Goal: Information Seeking & Learning: Check status

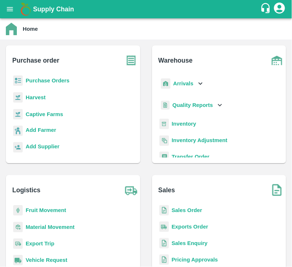
click at [56, 80] on b "Purchase Orders" at bounding box center [48, 81] width 44 height 6
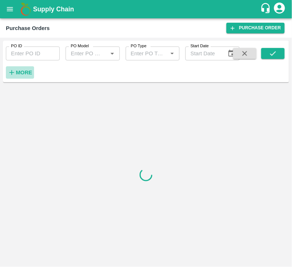
click at [25, 72] on strong "More" at bounding box center [24, 73] width 16 height 6
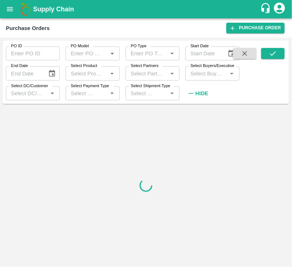
click at [198, 76] on input "Select Buyers/Executive" at bounding box center [205, 73] width 37 height 10
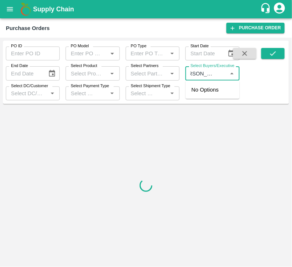
scroll to position [0, 12]
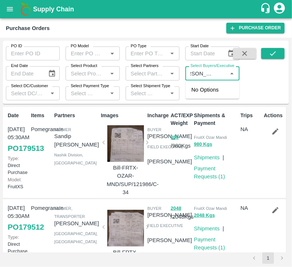
type input "[PERSON_NAME]"
click at [218, 74] on input "Select Buyers/Executive" at bounding box center [205, 73] width 37 height 10
click at [225, 73] on input "Select Buyers/Executive" at bounding box center [205, 73] width 37 height 10
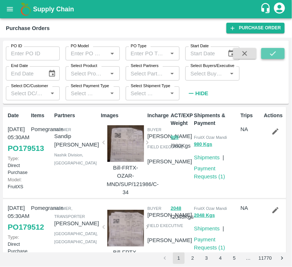
scroll to position [0, 0]
click at [267, 50] on button "submit" at bounding box center [272, 53] width 23 height 11
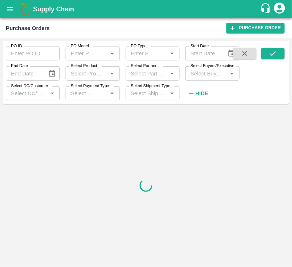
click at [205, 70] on input "Select Buyers/Executive" at bounding box center [205, 73] width 37 height 10
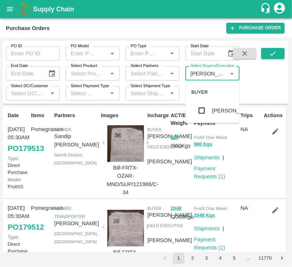
type input "Gundekari"
click at [205, 108] on input "checkbox" at bounding box center [201, 110] width 15 height 15
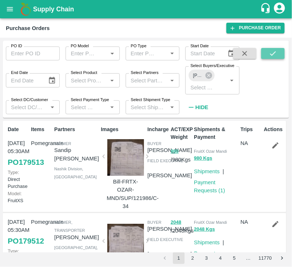
click at [272, 51] on icon "submit" at bounding box center [273, 53] width 8 height 8
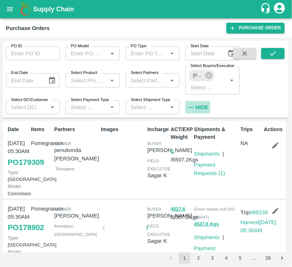
click at [201, 108] on strong "Hide" at bounding box center [201, 107] width 13 height 6
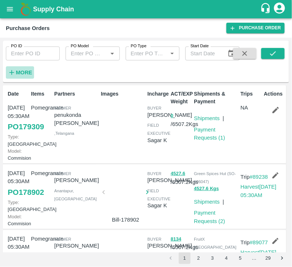
click at [18, 68] on h6 "More" at bounding box center [24, 73] width 16 height 10
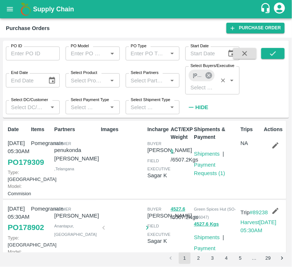
click at [209, 76] on icon at bounding box center [208, 75] width 7 height 7
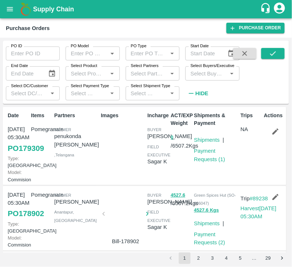
click at [205, 75] on input "Select Buyers/Executive" at bounding box center [205, 73] width 37 height 10
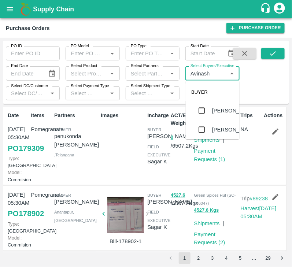
type input "Avinash"
click at [207, 130] on input "checkbox" at bounding box center [201, 129] width 15 height 15
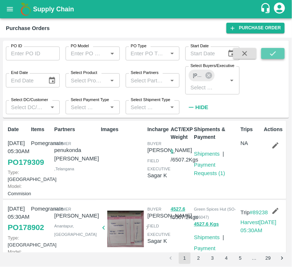
click at [279, 55] on button "submit" at bounding box center [272, 53] width 23 height 11
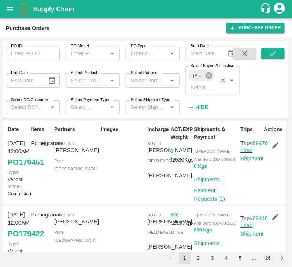
click at [210, 77] on icon at bounding box center [209, 75] width 8 height 8
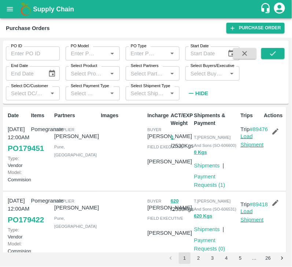
click at [208, 77] on input "Select Buyers/Executive" at bounding box center [205, 73] width 37 height 10
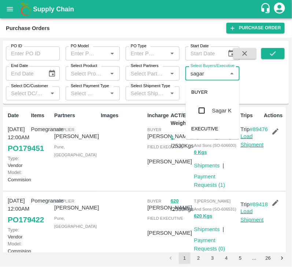
type input "sagar k"
click at [198, 115] on input "checkbox" at bounding box center [201, 110] width 15 height 15
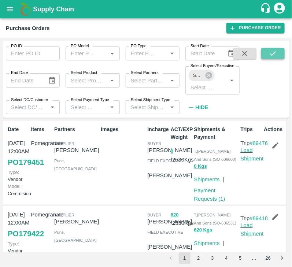
click at [279, 49] on button "submit" at bounding box center [272, 53] width 23 height 11
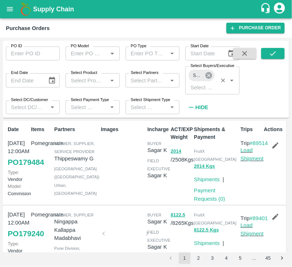
click at [210, 77] on icon at bounding box center [208, 75] width 7 height 7
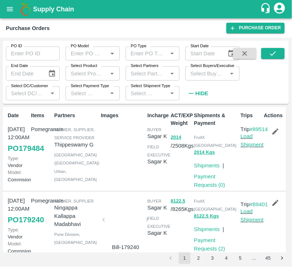
click at [206, 78] on input "Select Buyers/Executive" at bounding box center [205, 73] width 37 height 10
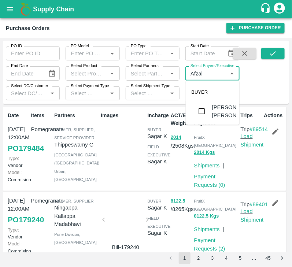
type input "Afzal"
click at [199, 115] on input "checkbox" at bounding box center [201, 111] width 15 height 15
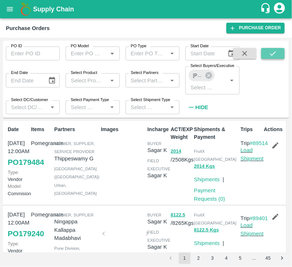
click at [271, 55] on icon "submit" at bounding box center [273, 53] width 8 height 8
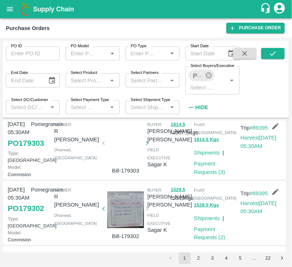
scroll to position [90, 0]
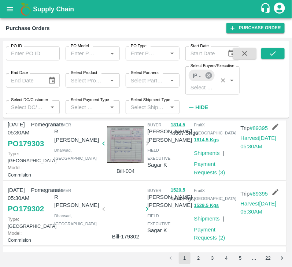
click at [208, 72] on icon at bounding box center [208, 75] width 7 height 7
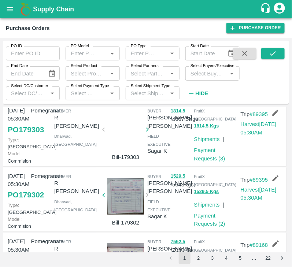
click at [206, 74] on input "Select Buyers/Executive" at bounding box center [205, 73] width 37 height 10
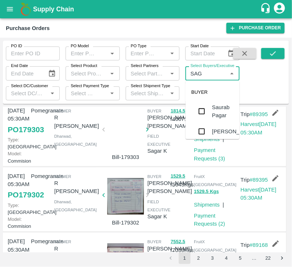
type input "SAGA"
click at [201, 106] on input "checkbox" at bounding box center [201, 110] width 15 height 15
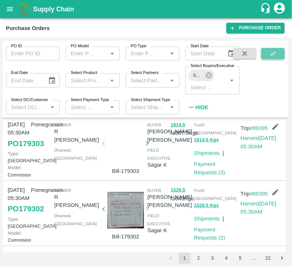
click at [268, 53] on button "submit" at bounding box center [272, 53] width 23 height 11
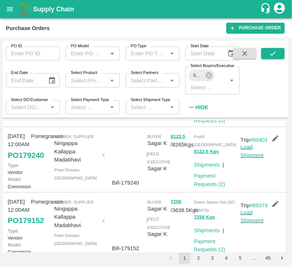
scroll to position [81, 0]
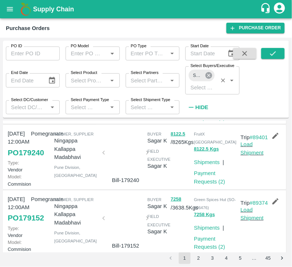
click at [210, 77] on icon at bounding box center [208, 75] width 7 height 7
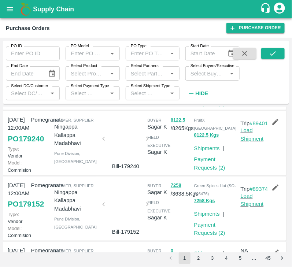
click at [210, 77] on input "Select Buyers/Executive" at bounding box center [205, 73] width 37 height 10
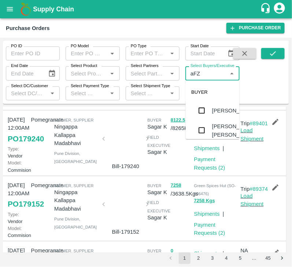
type input "aFZA"
click at [203, 117] on input "checkbox" at bounding box center [201, 111] width 15 height 15
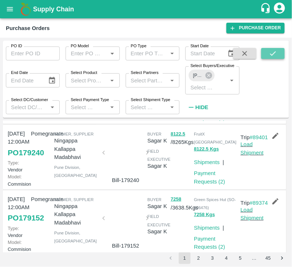
click at [267, 57] on button "submit" at bounding box center [272, 53] width 23 height 11
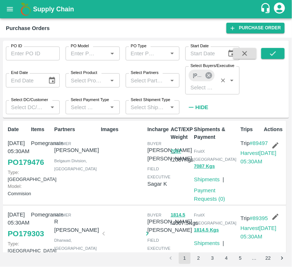
click at [210, 73] on icon at bounding box center [209, 75] width 8 height 8
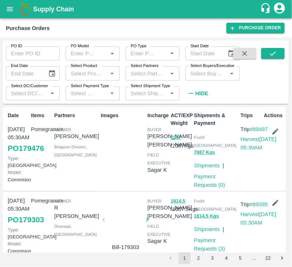
click at [208, 74] on input "Select Buyers/Executive" at bounding box center [205, 73] width 37 height 10
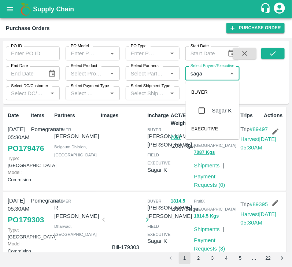
type input "sagar"
click at [205, 107] on input "checkbox" at bounding box center [201, 110] width 15 height 15
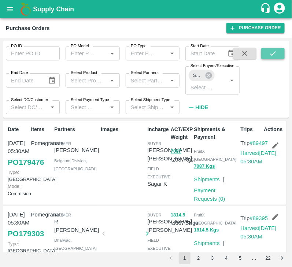
click at [267, 49] on button "submit" at bounding box center [272, 53] width 23 height 11
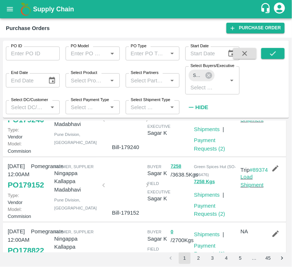
scroll to position [115, 0]
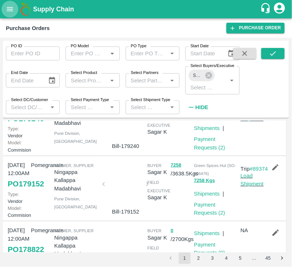
click at [5, 10] on button "open drawer" at bounding box center [9, 9] width 17 height 17
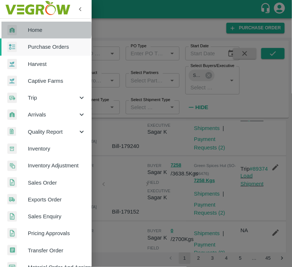
click at [45, 29] on span "Home" at bounding box center [57, 30] width 58 height 8
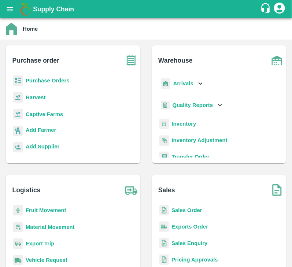
click at [53, 144] on b "Add Supplier" at bounding box center [43, 146] width 34 height 6
